Goal: Transaction & Acquisition: Purchase product/service

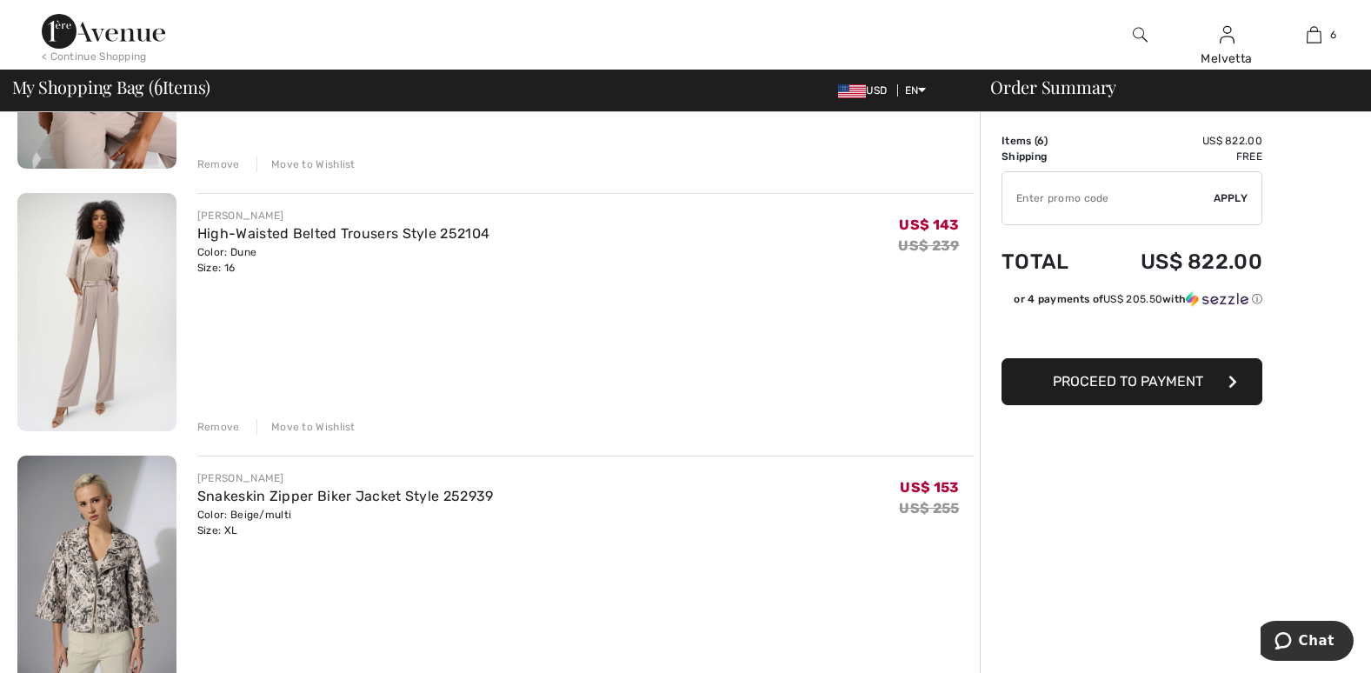
scroll to position [1177, 0]
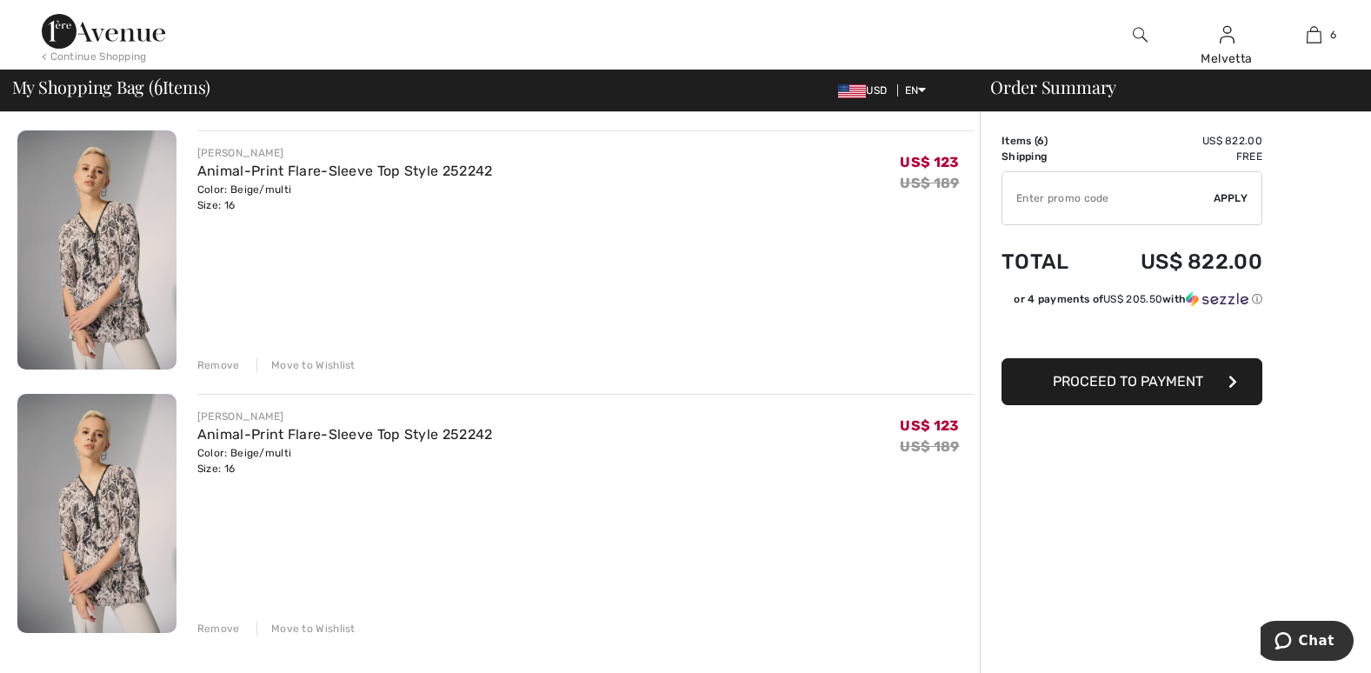
click at [223, 366] on div "Remove" at bounding box center [218, 365] width 43 height 16
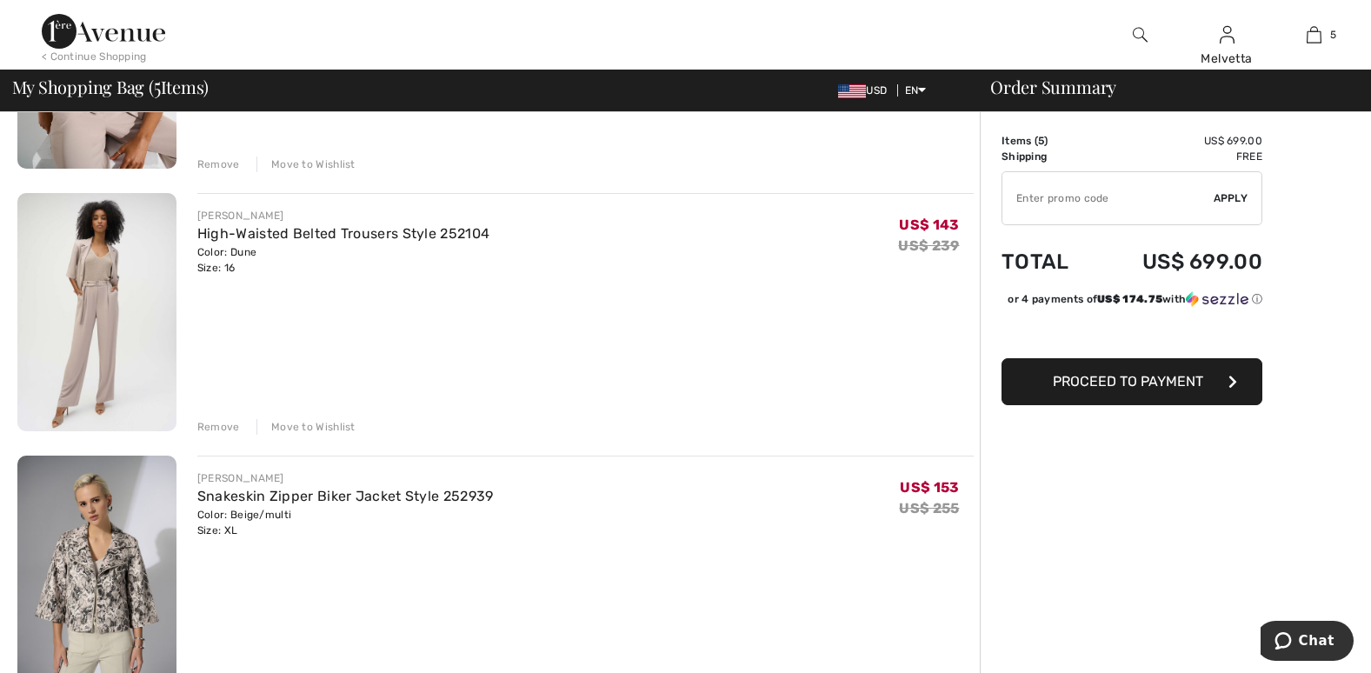
scroll to position [0, 0]
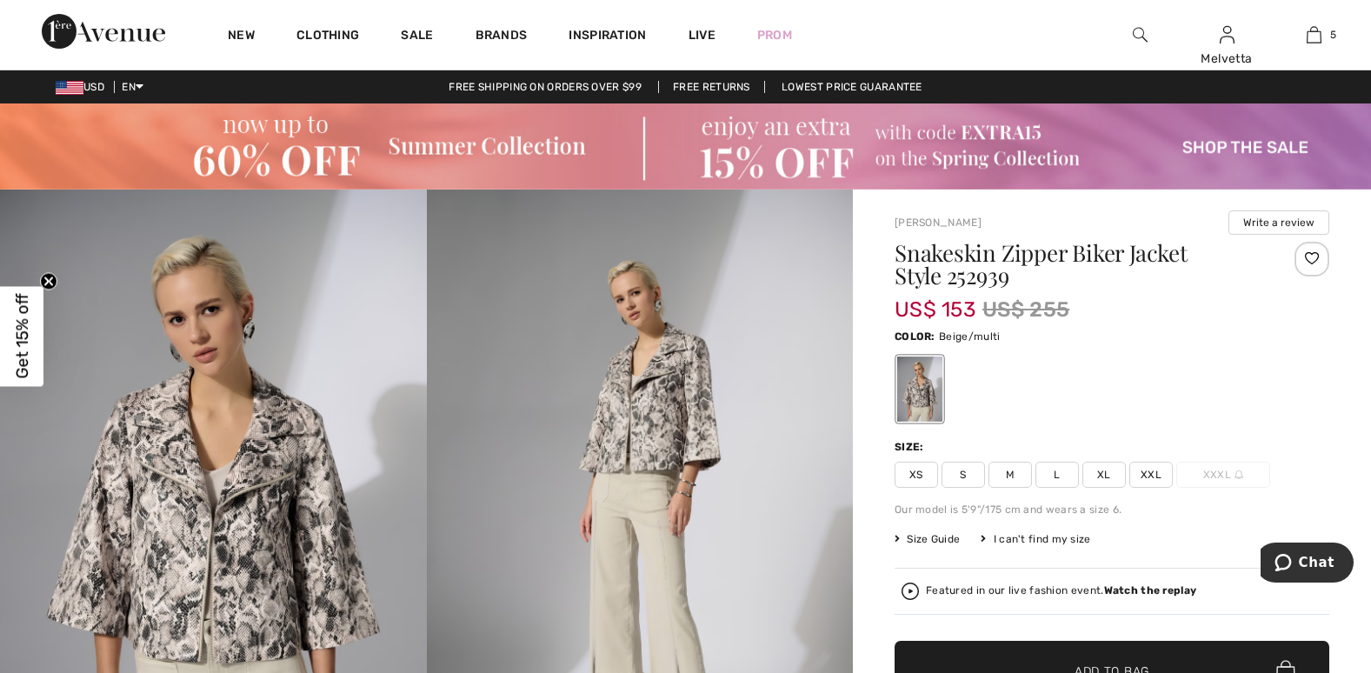
click at [944, 589] on div "Featured in our live fashion event. Watch the replay" at bounding box center [1061, 590] width 270 height 11
click at [448, 541] on img at bounding box center [640, 510] width 427 height 640
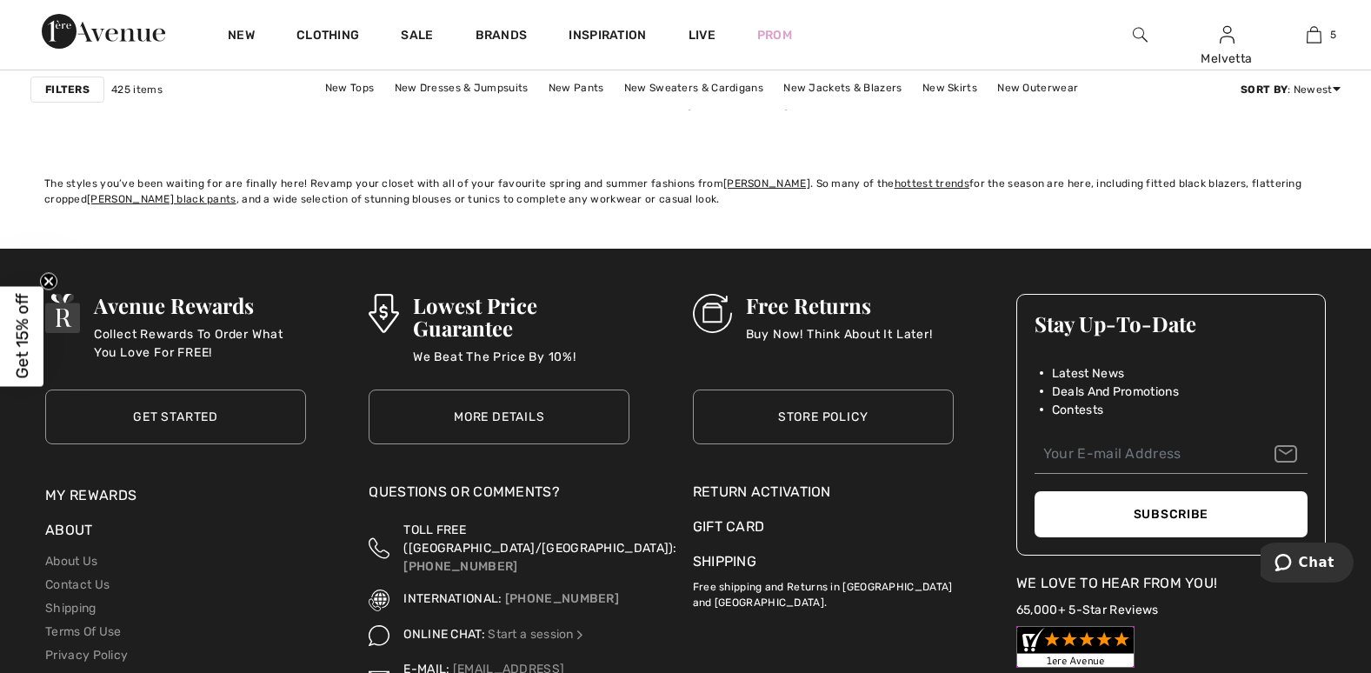
scroll to position [8240, 0]
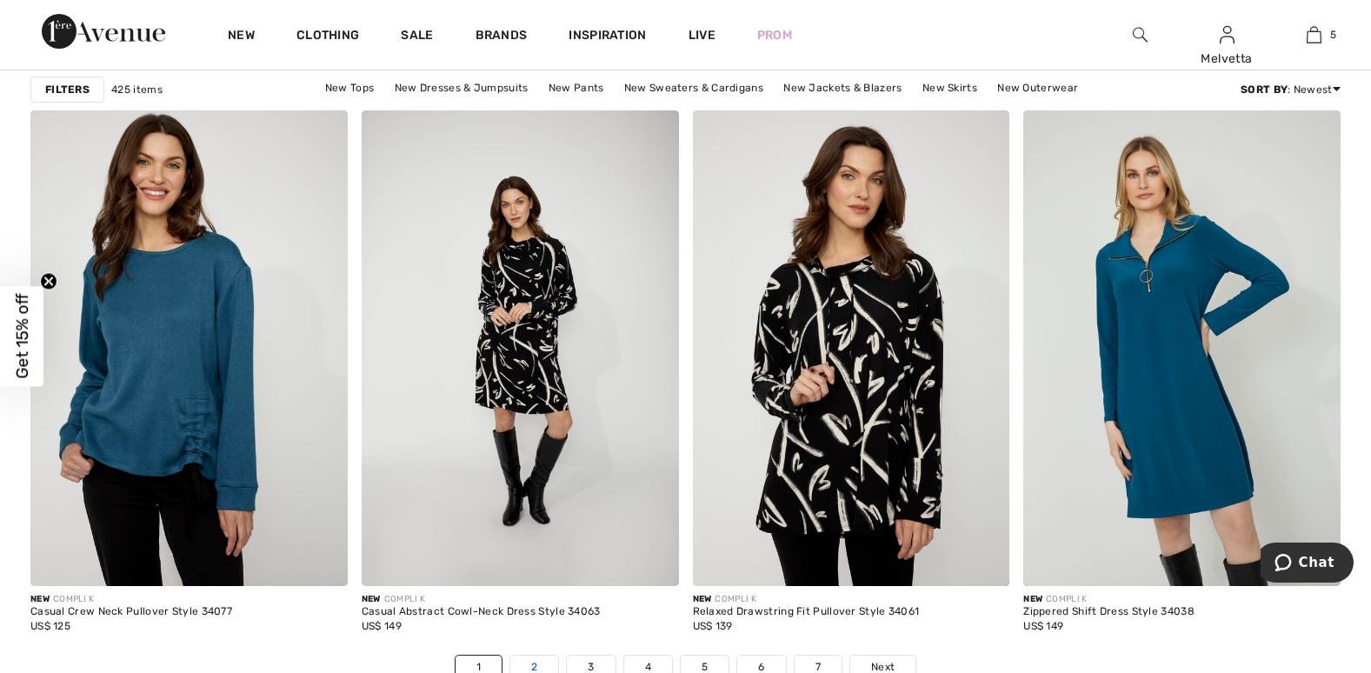
click at [528, 665] on link "2" at bounding box center [534, 667] width 48 height 23
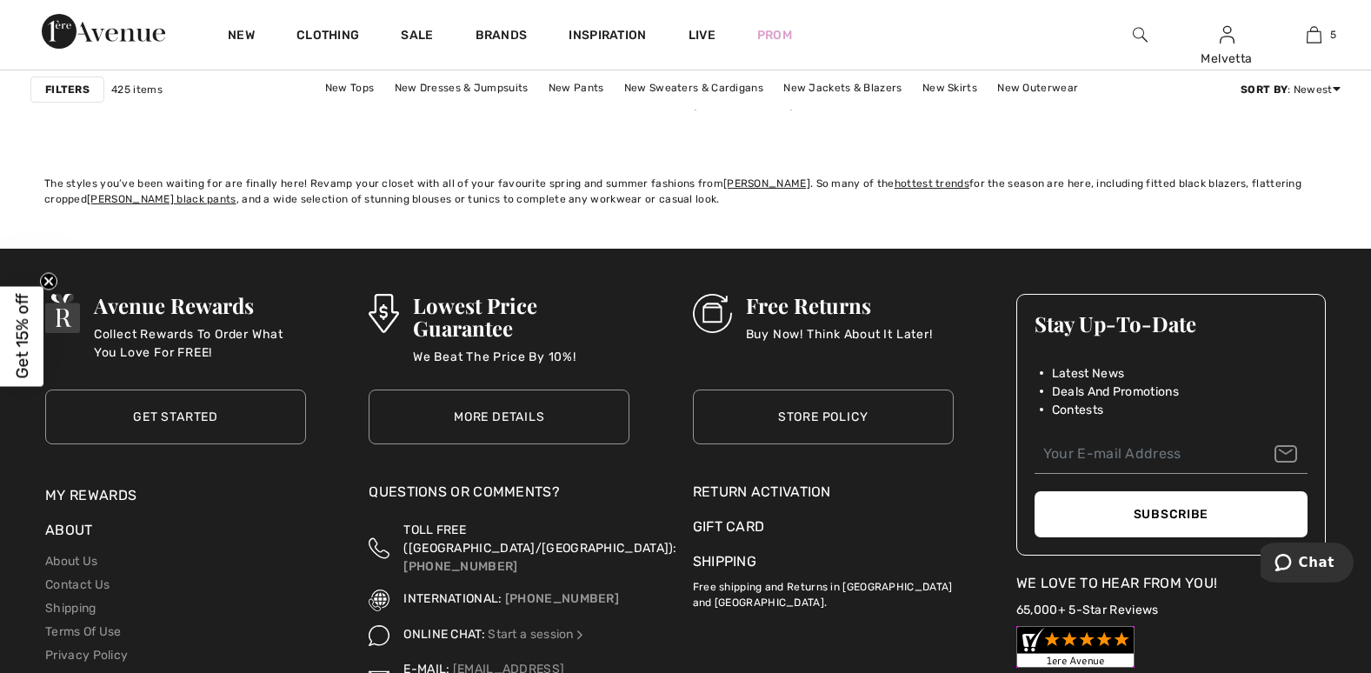
scroll to position [8240, 0]
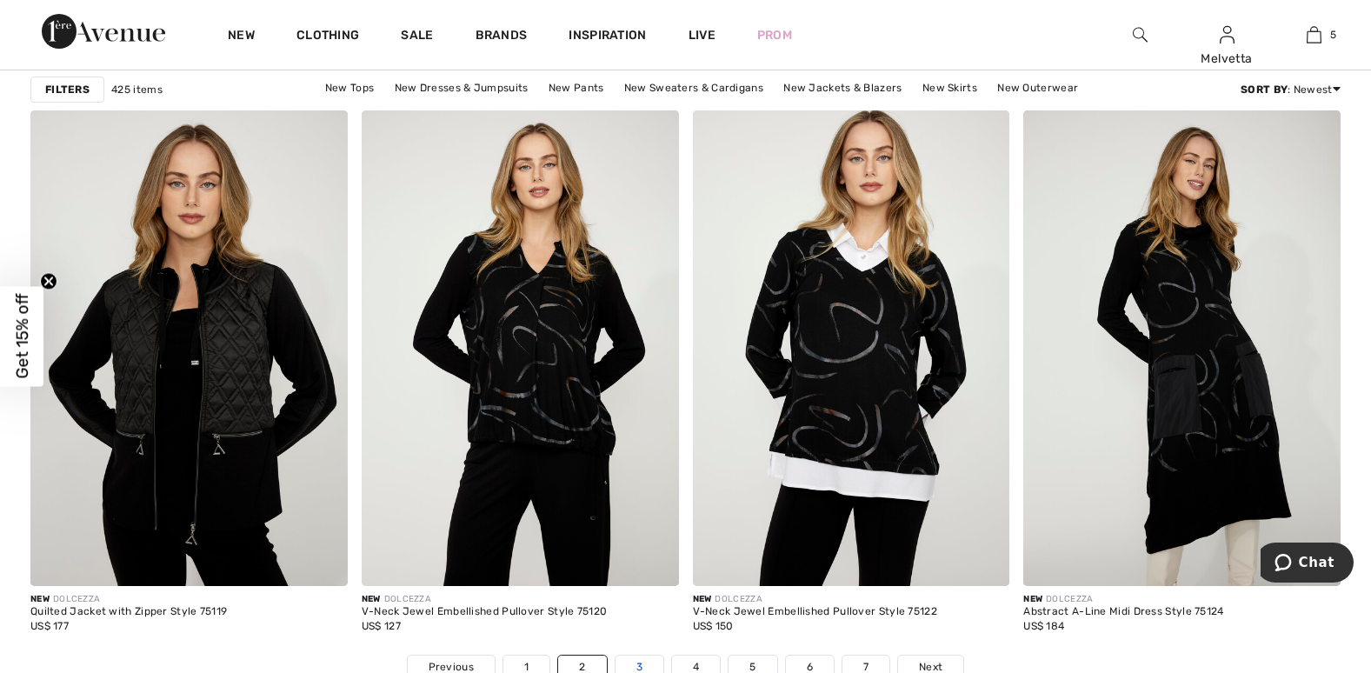
click at [636, 657] on link "3" at bounding box center [640, 667] width 48 height 23
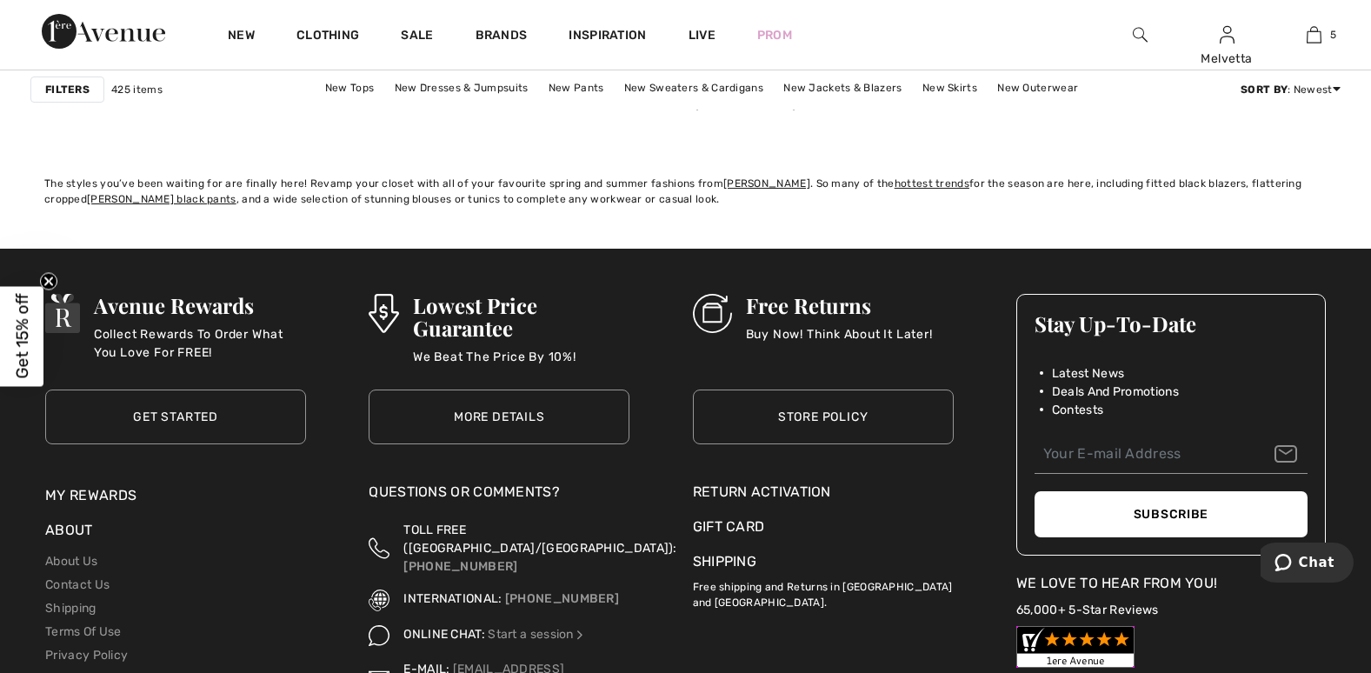
scroll to position [8240, 0]
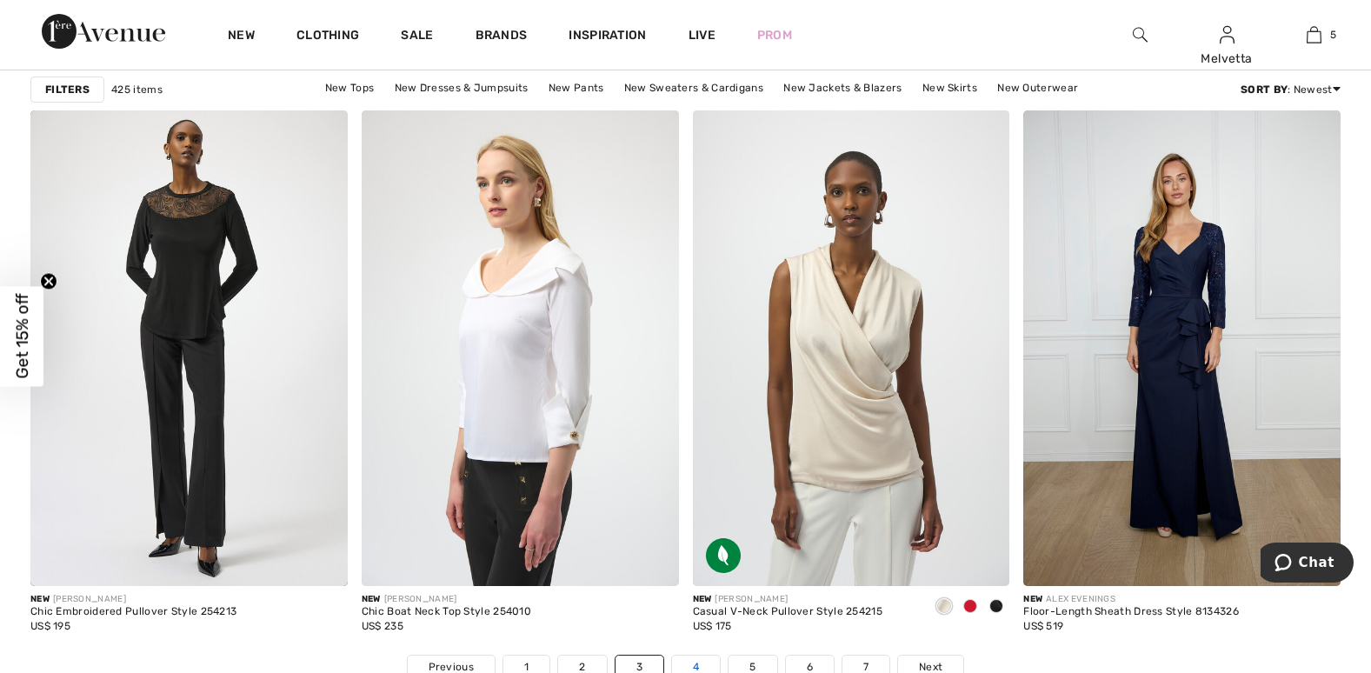
click at [689, 663] on link "4" at bounding box center [696, 667] width 48 height 23
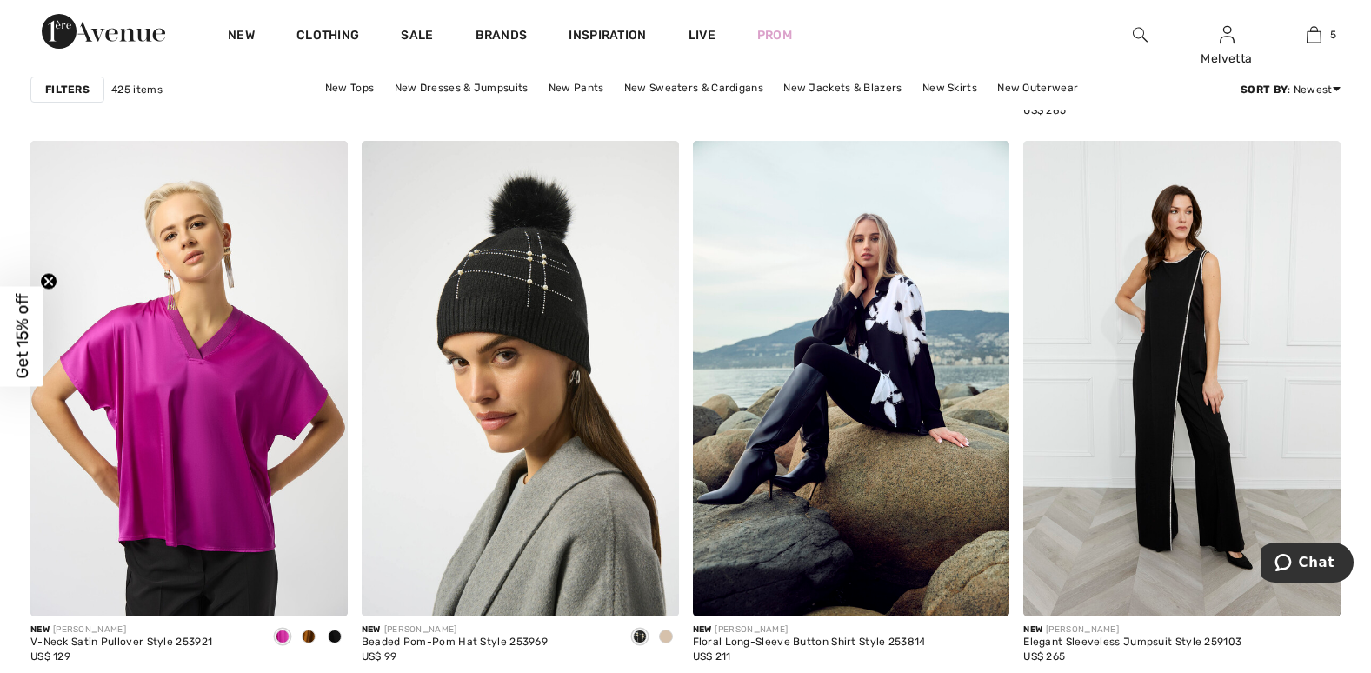
scroll to position [8240, 0]
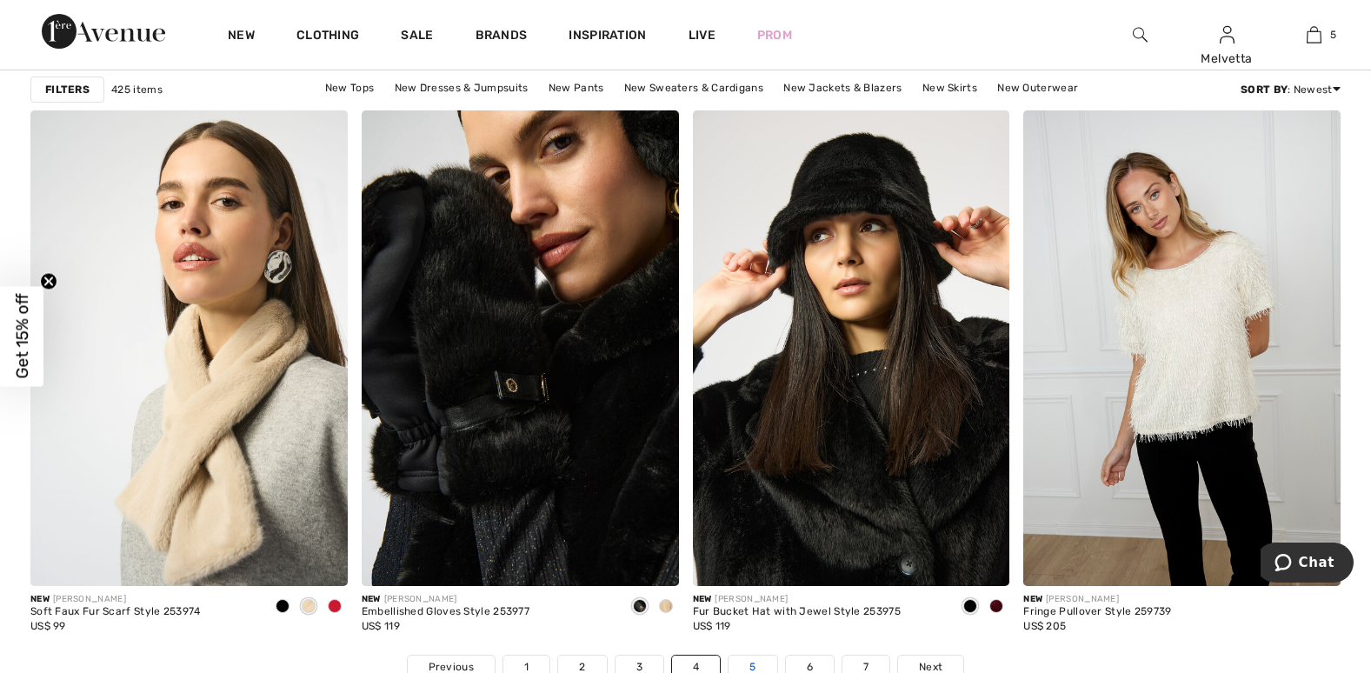
click at [749, 662] on link "5" at bounding box center [753, 667] width 48 height 23
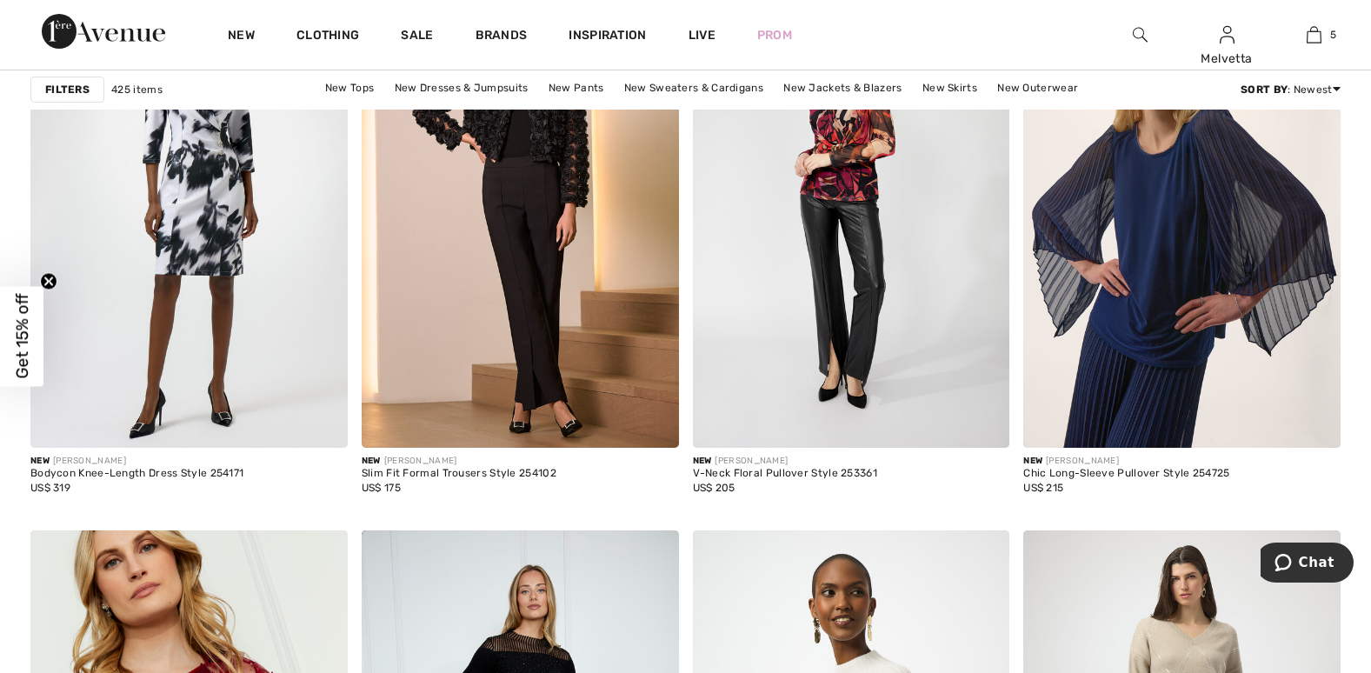
scroll to position [6474, 0]
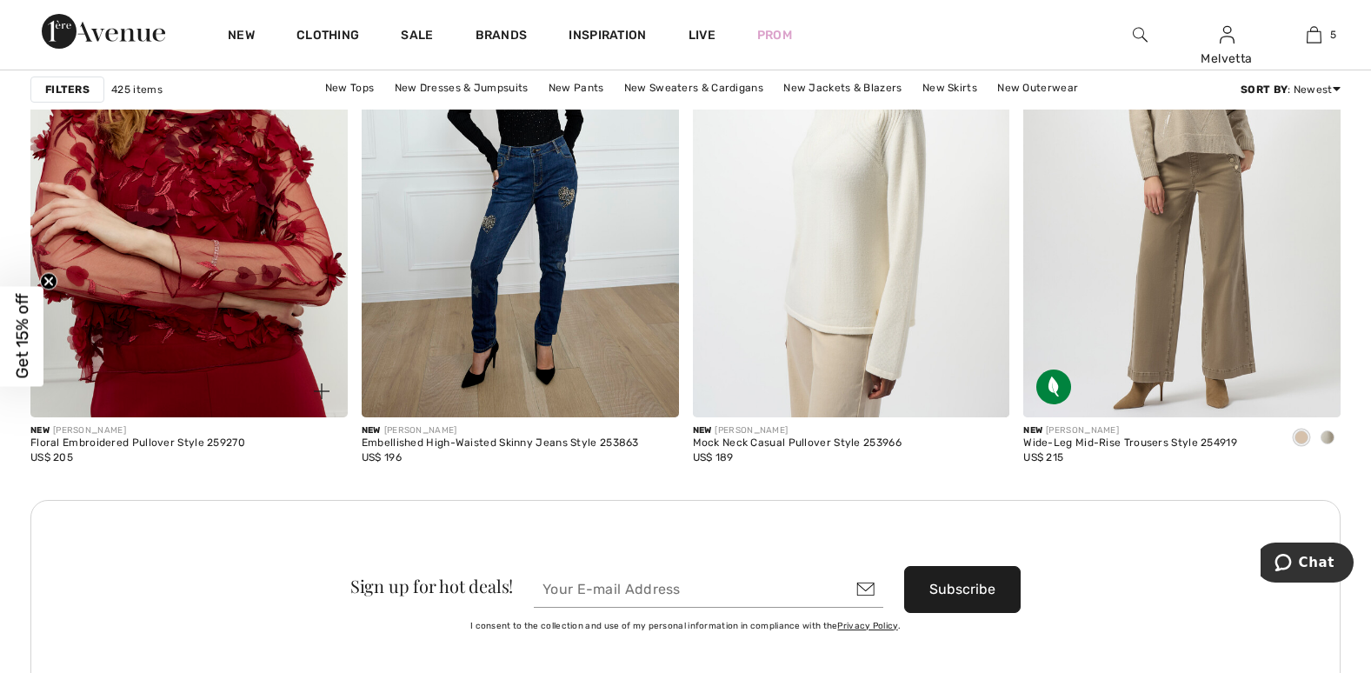
click at [192, 256] on img at bounding box center [188, 180] width 317 height 476
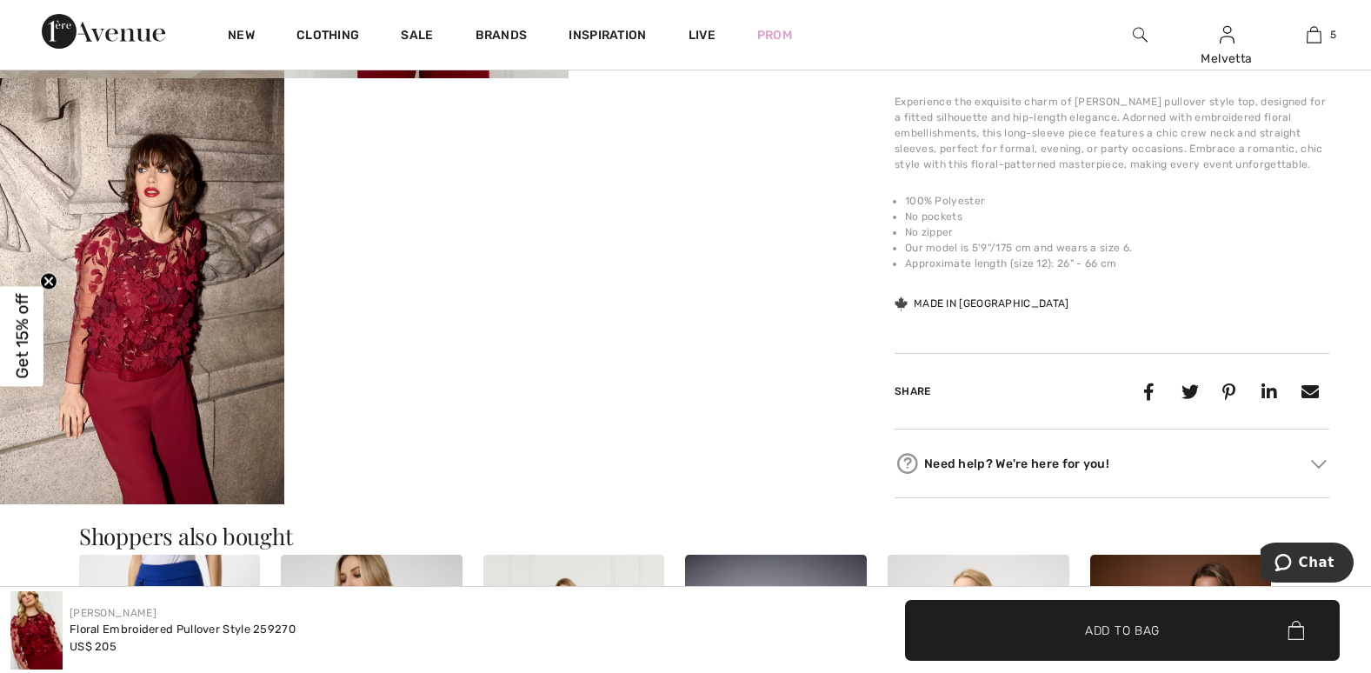
scroll to position [1766, 0]
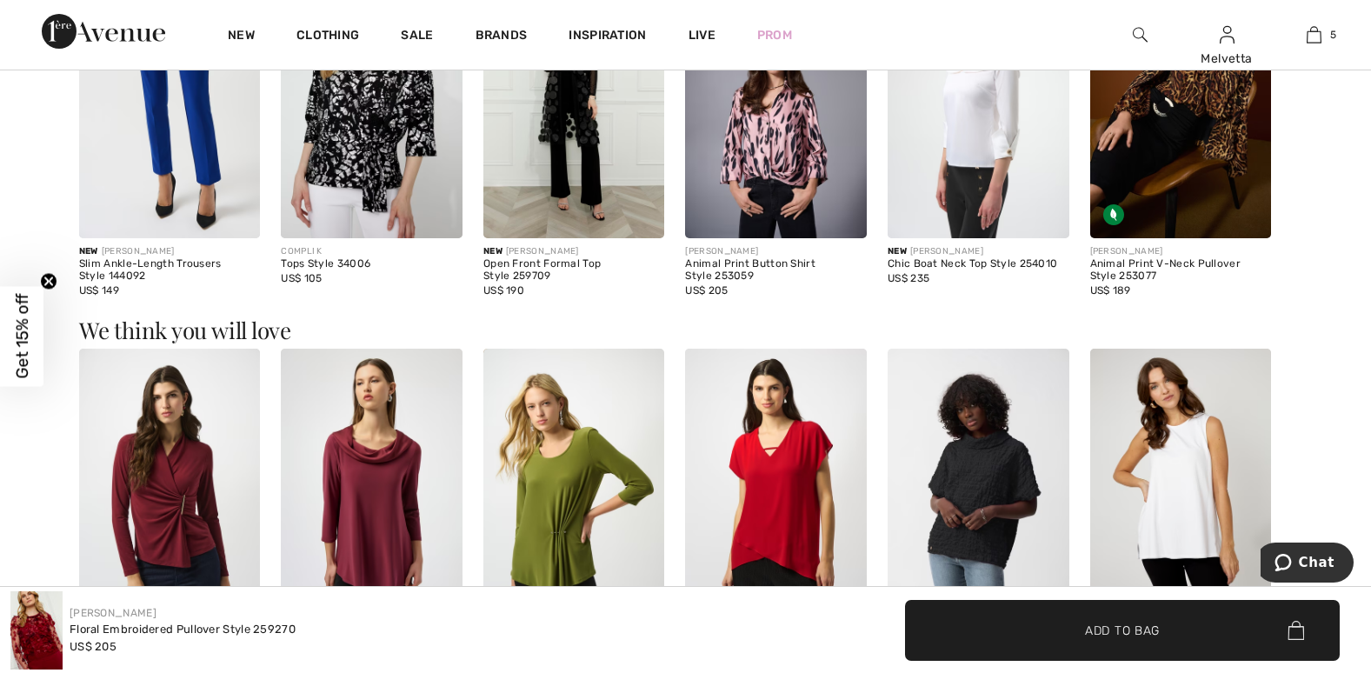
click at [1175, 160] on img at bounding box center [1181, 102] width 182 height 272
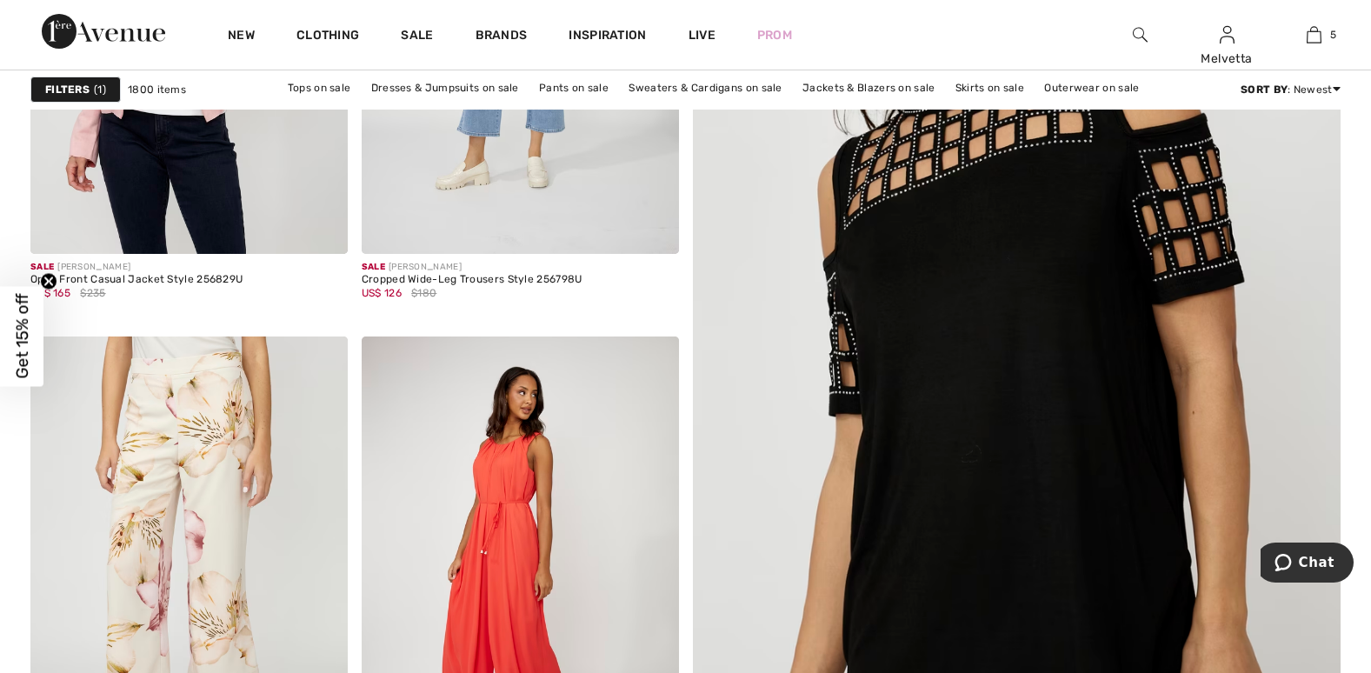
scroll to position [1177, 0]
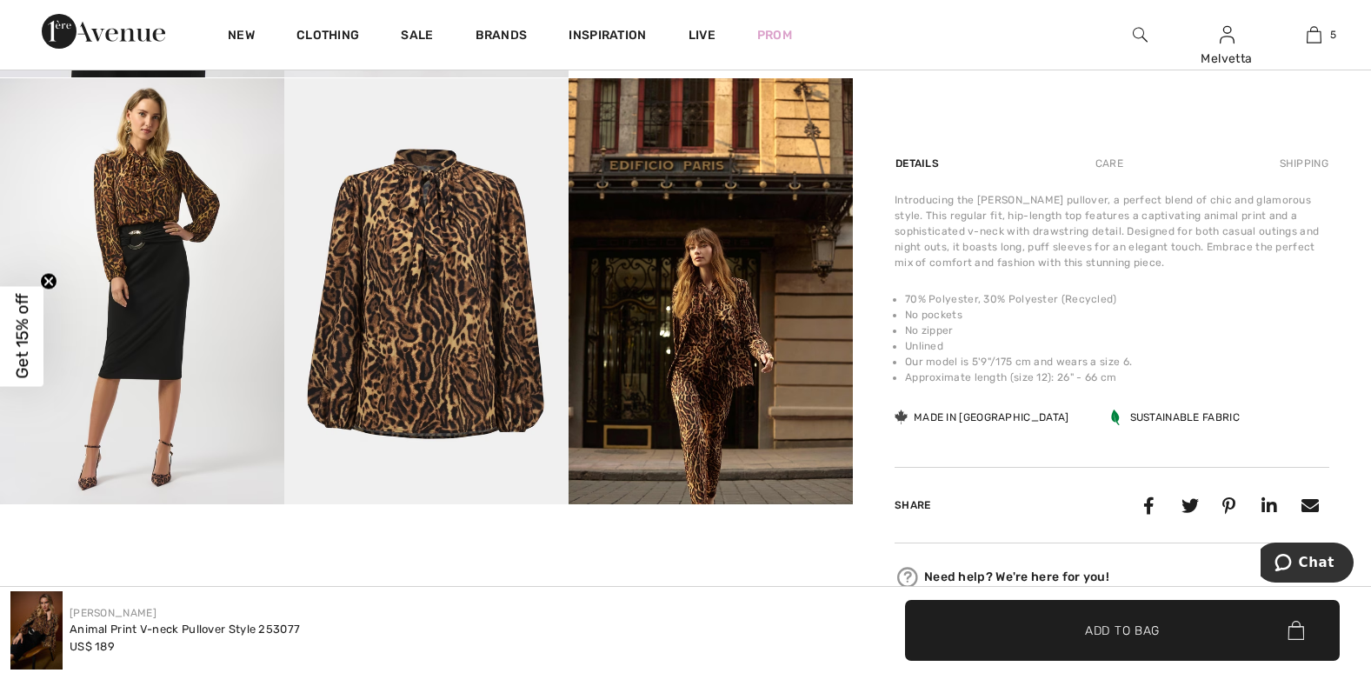
scroll to position [589, 0]
